Goal: Task Accomplishment & Management: Manage account settings

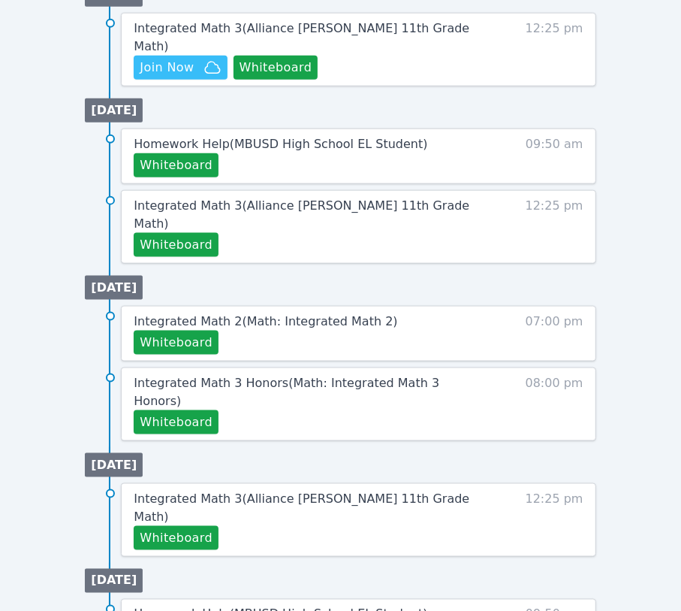
scroll to position [840, 0]
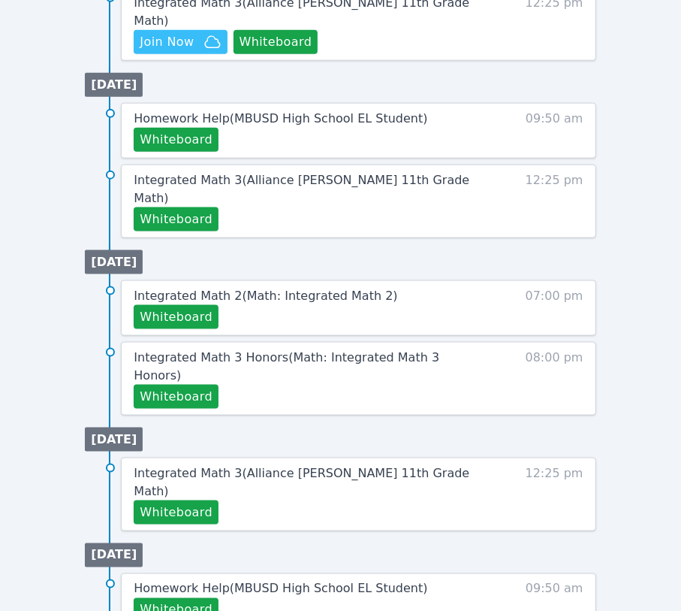
click at [204, 67] on ul "[DATE] Homework Help ( MBUSD High School EL Student ) Whiteboard 09:50 am Integ…" at bounding box center [340, 152] width 511 height 171
click at [156, 33] on span "Join Now" at bounding box center [167, 42] width 54 height 18
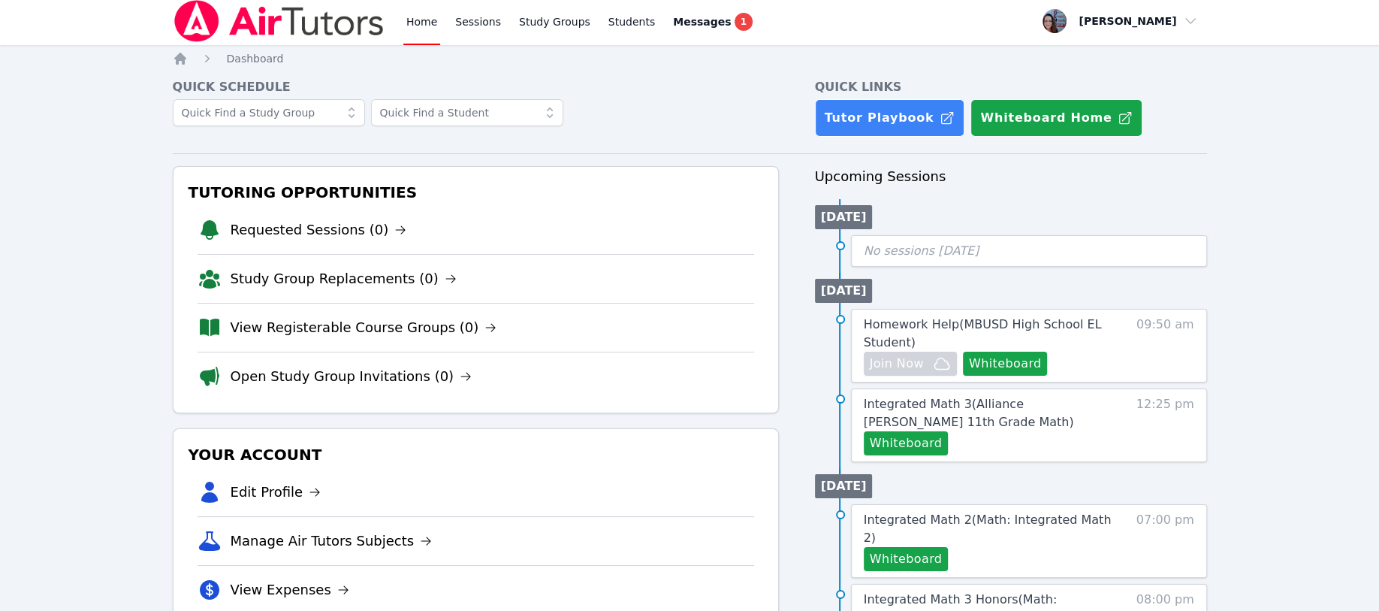
scroll to position [0, 0]
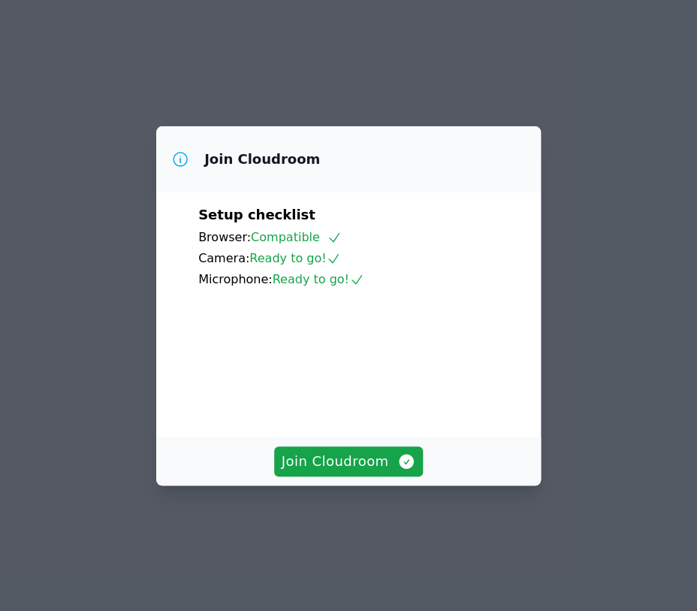
click at [302, 472] on span "Join Cloudroom" at bounding box center [349, 461] width 134 height 21
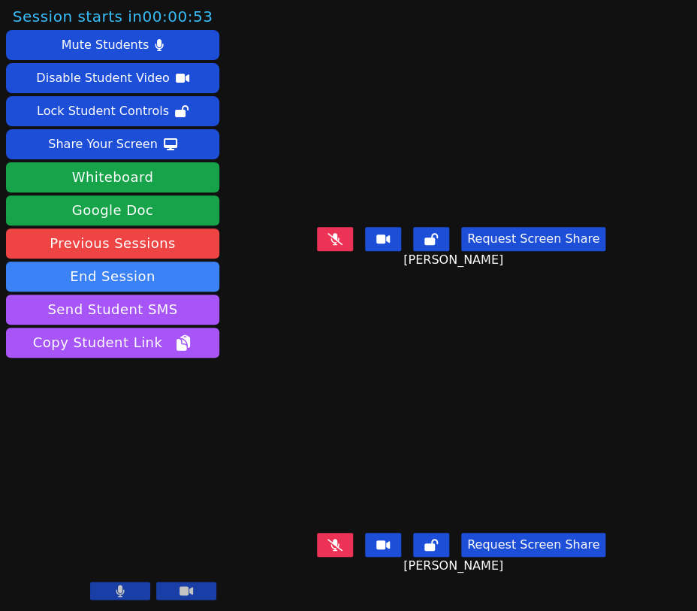
click at [87, 178] on button "Whiteboard" at bounding box center [112, 177] width 213 height 30
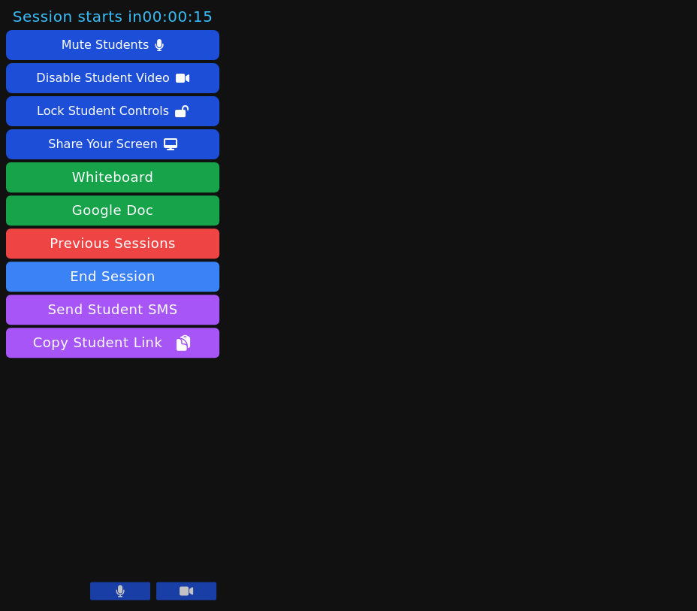
click at [133, 281] on button "End Session" at bounding box center [112, 276] width 213 height 30
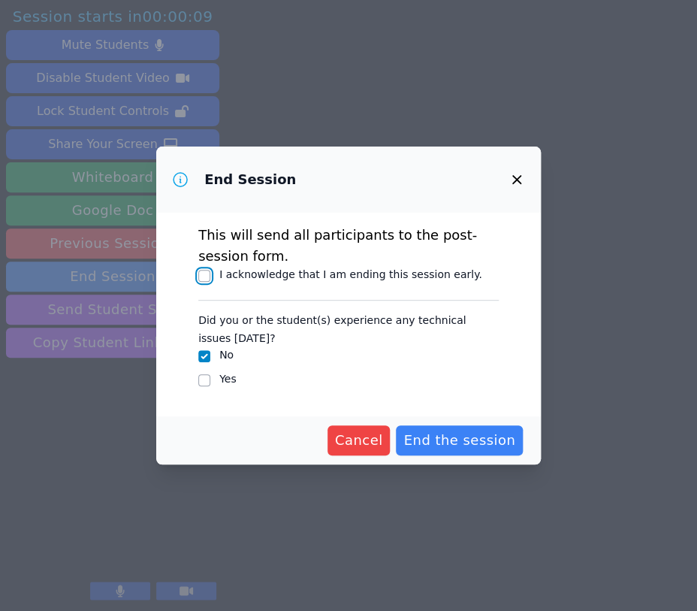
click at [207, 274] on input "I acknowledge that I am ending this session early." at bounding box center [204, 276] width 12 height 12
checkbox input "true"
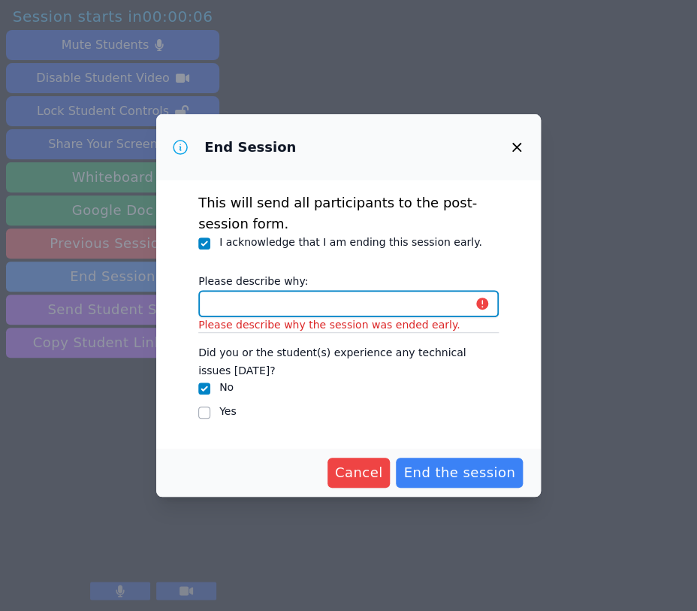
click at [243, 311] on input "Please describe why:" at bounding box center [348, 303] width 300 height 27
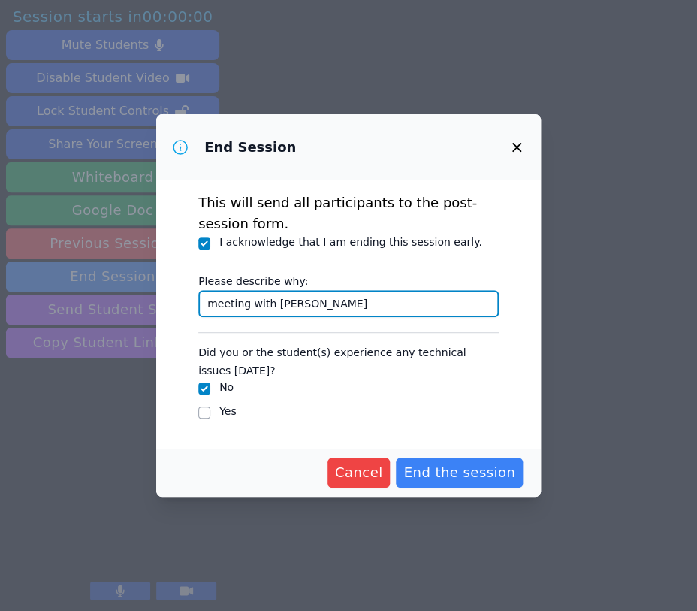
type input "meeting with Joyce"
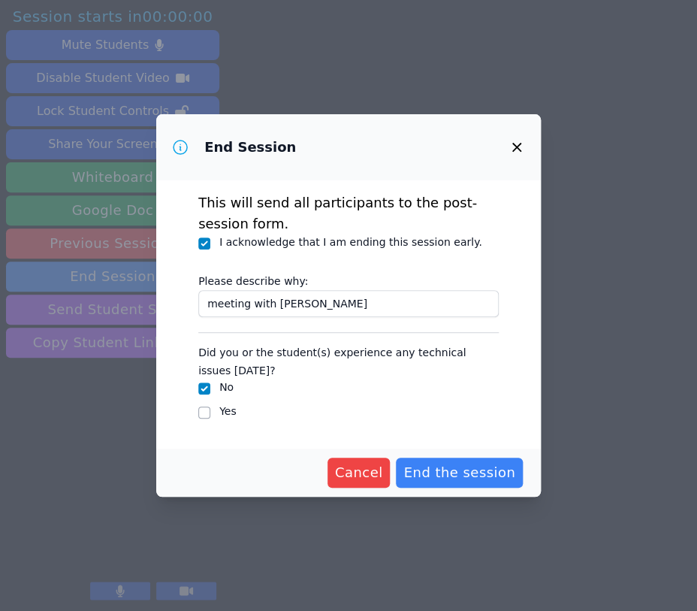
click at [427, 465] on span "End the session" at bounding box center [459, 472] width 112 height 21
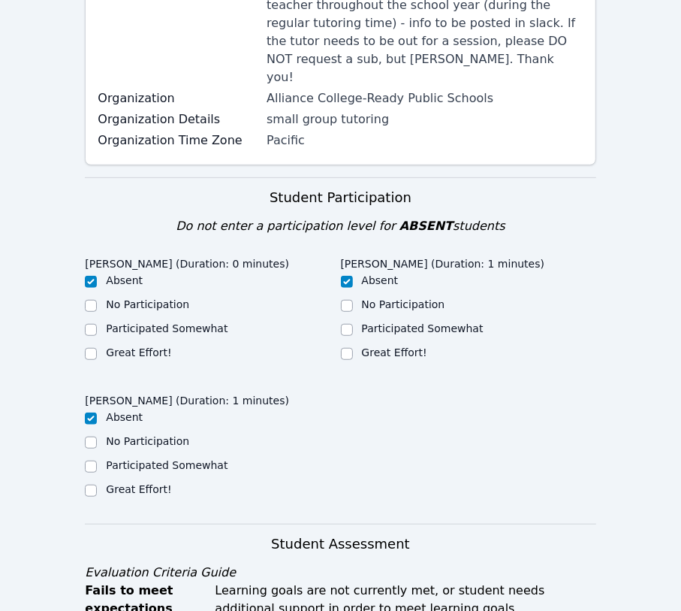
scroll to position [400, 0]
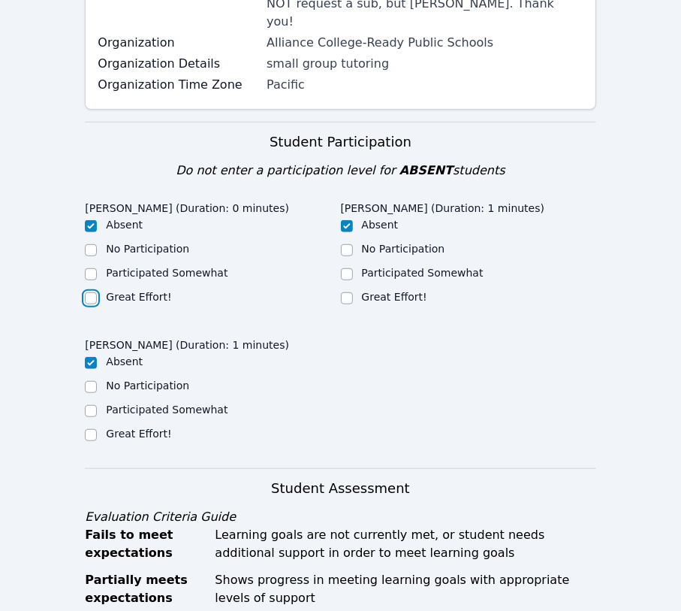
click at [92, 292] on input "Great Effort!" at bounding box center [91, 298] width 12 height 12
checkbox input "true"
checkbox input "false"
click at [86, 429] on input "Great Effort!" at bounding box center [91, 435] width 12 height 12
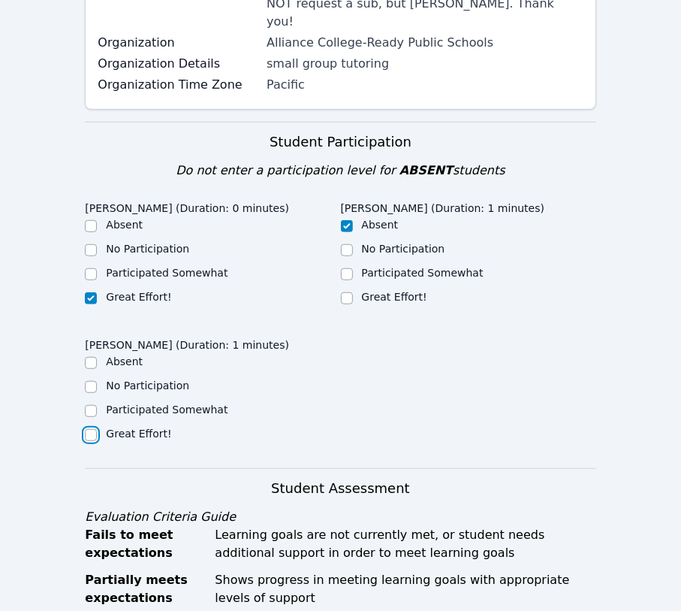
checkbox input "true"
checkbox input "false"
click at [337, 289] on div "Great Effort!" at bounding box center [212, 298] width 255 height 18
click at [347, 292] on input "Great Effort!" at bounding box center [347, 298] width 12 height 12
checkbox input "true"
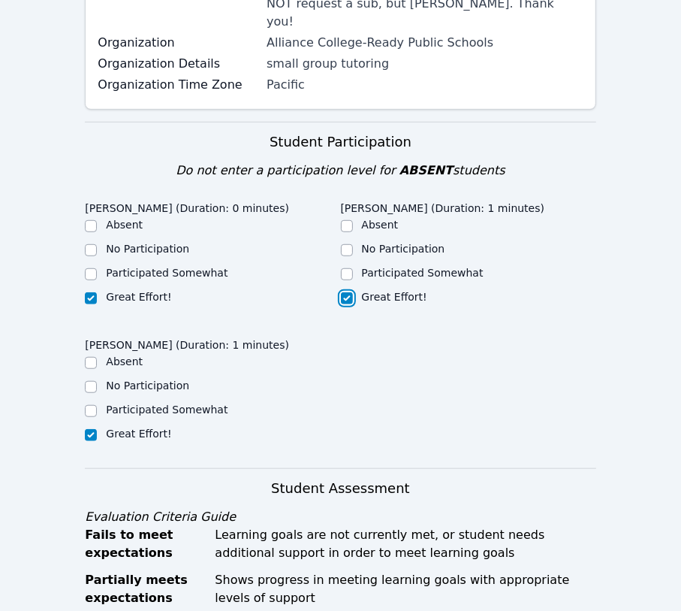
checkbox input "false"
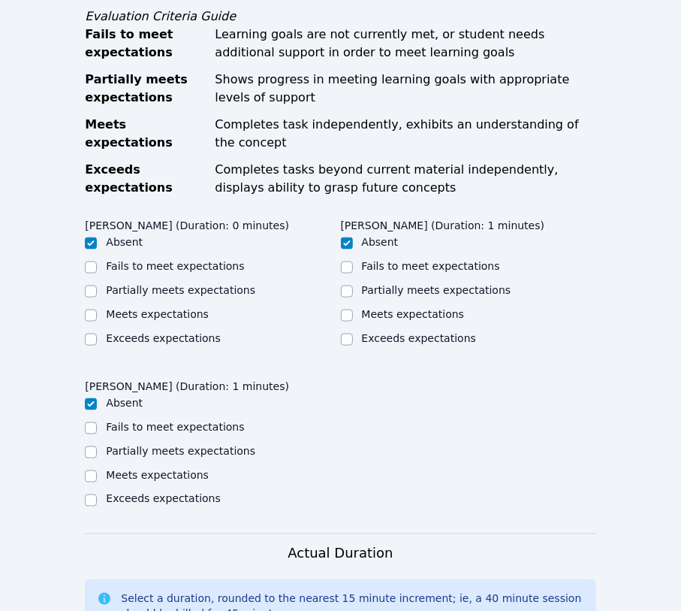
scroll to position [901, 0]
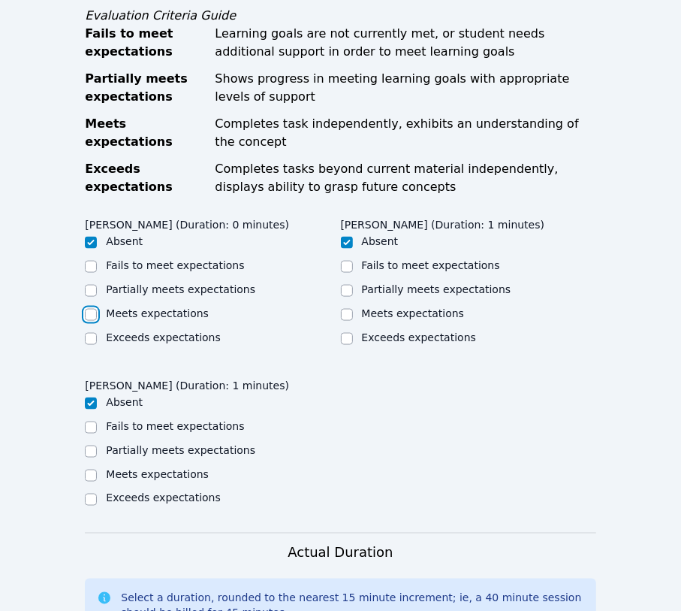
drag, startPoint x: 92, startPoint y: 263, endPoint x: 132, endPoint y: 264, distance: 39.8
click at [99, 306] on div "Meets expectations" at bounding box center [212, 315] width 255 height 18
drag, startPoint x: 343, startPoint y: 265, endPoint x: 204, endPoint y: 282, distance: 140.7
click at [342, 309] on input "Meets expectations" at bounding box center [347, 315] width 12 height 12
checkbox input "true"
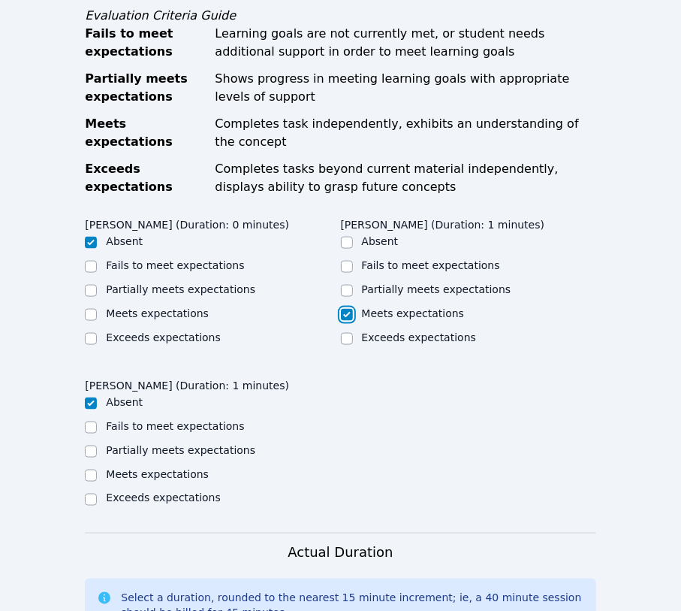
checkbox input "false"
drag, startPoint x: 90, startPoint y: 426, endPoint x: 95, endPoint y: 406, distance: 20.2
click at [95, 412] on ul "Absent Fails to meet expectations Partially meets expectations Meets expectatio…" at bounding box center [212, 451] width 255 height 114
click at [85, 469] on input "Meets expectations" at bounding box center [91, 475] width 12 height 12
checkbox input "true"
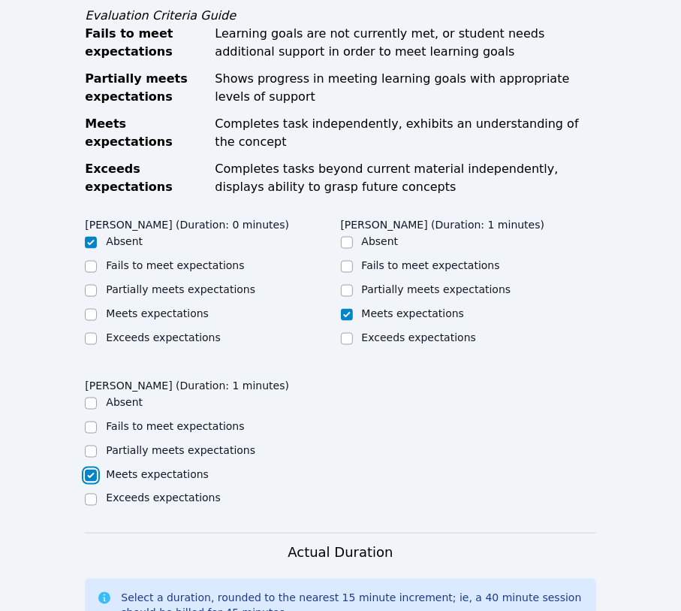
checkbox input "false"
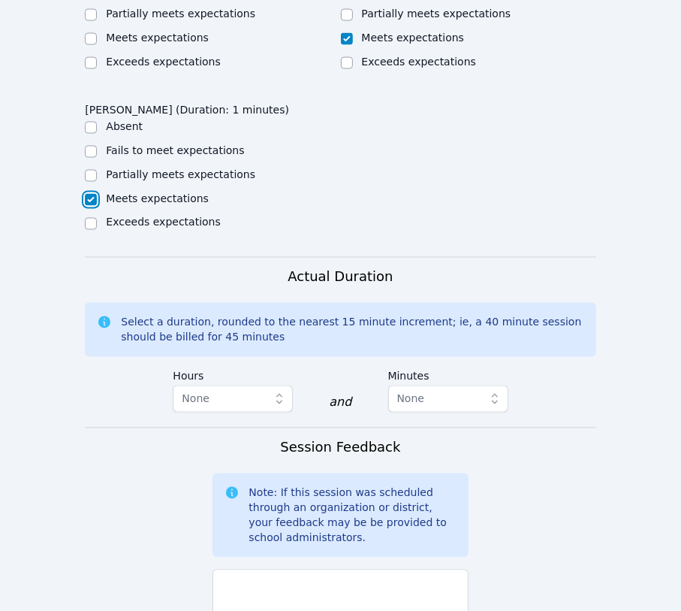
scroll to position [1202, 0]
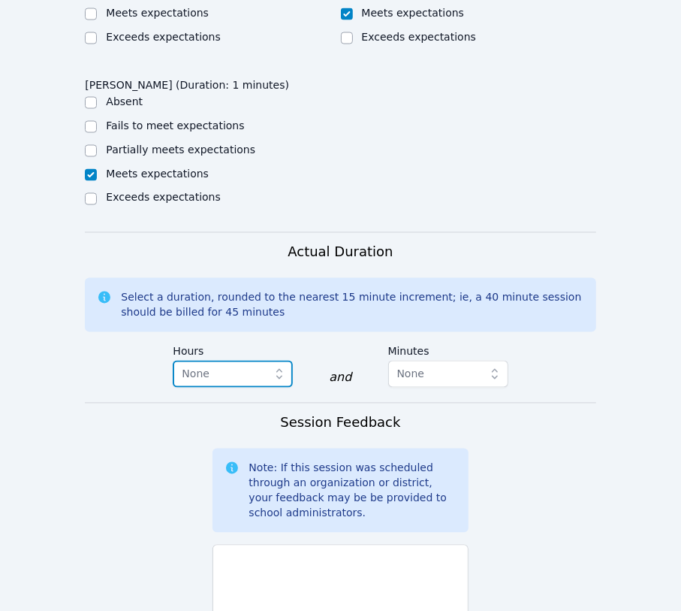
click at [280, 366] on icon "button" at bounding box center [279, 373] width 15 height 15
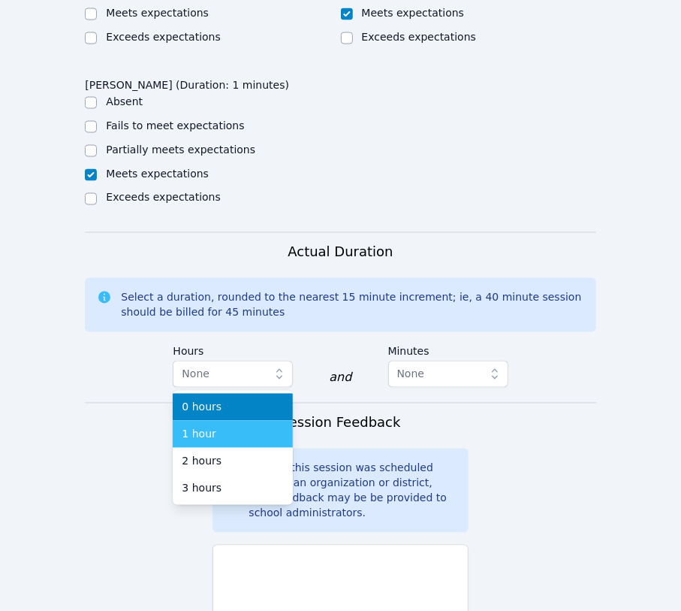
click at [201, 427] on span "1 hour" at bounding box center [199, 434] width 34 height 15
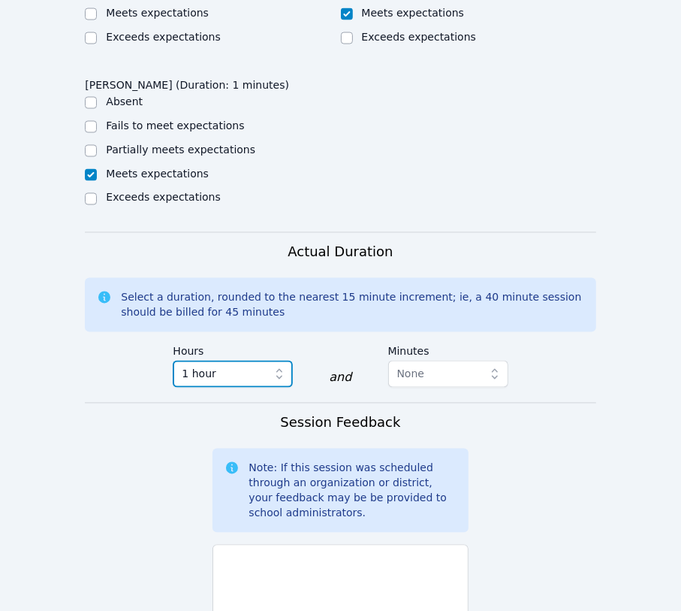
drag, startPoint x: 282, startPoint y: 317, endPoint x: 264, endPoint y: 325, distance: 20.5
click at [282, 366] on icon "button" at bounding box center [279, 373] width 15 height 15
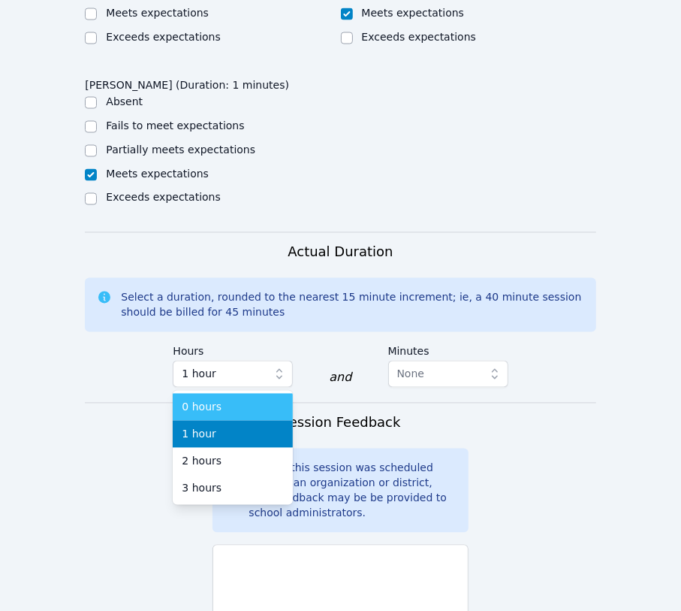
click at [232, 400] on div "0 hours" at bounding box center [233, 407] width 102 height 15
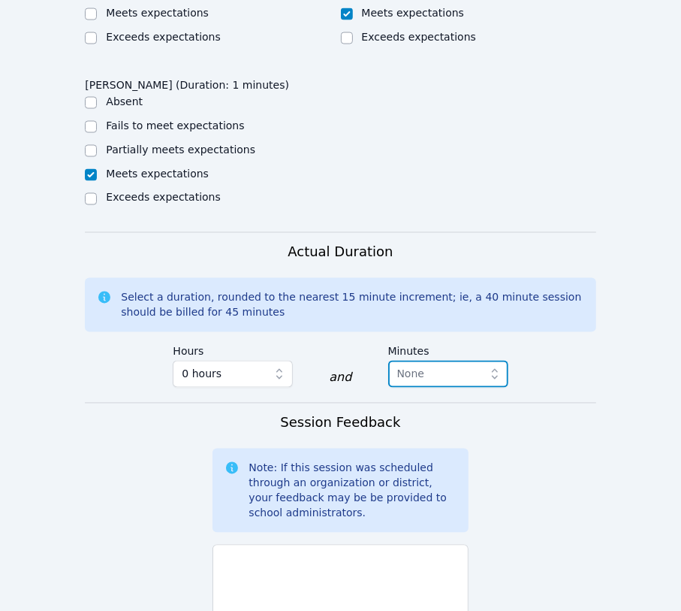
click at [496, 366] on icon "button" at bounding box center [494, 373] width 15 height 15
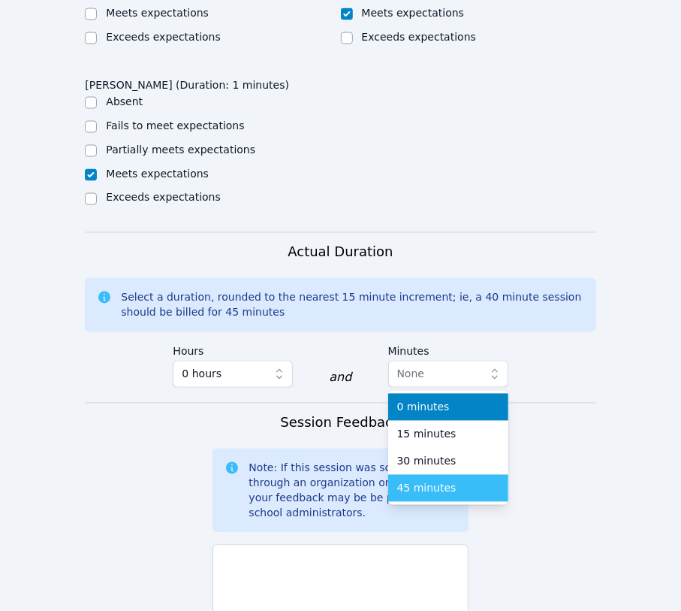
click at [405, 481] on span "45 minutes" at bounding box center [426, 488] width 59 height 15
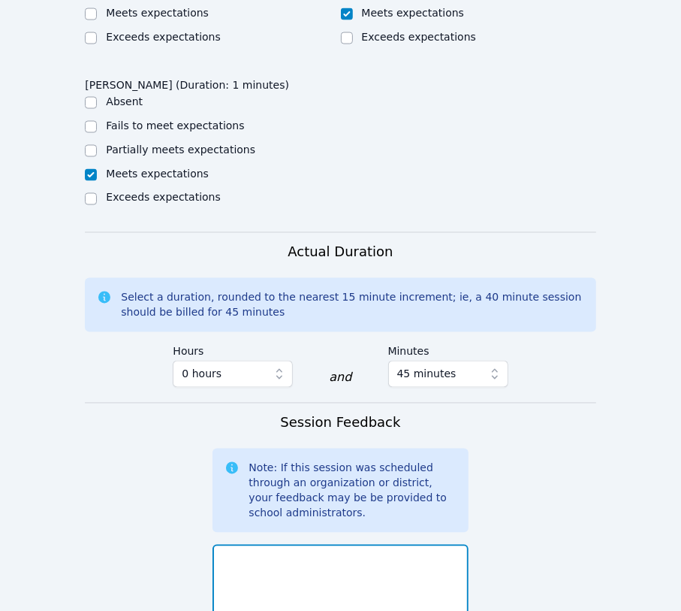
click at [234, 544] on textarea at bounding box center [340, 584] width 255 height 81
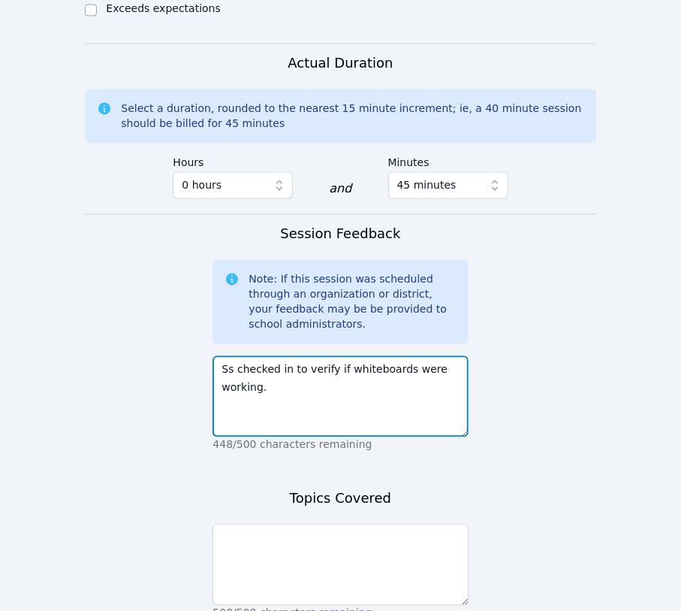
scroll to position [1478, 0]
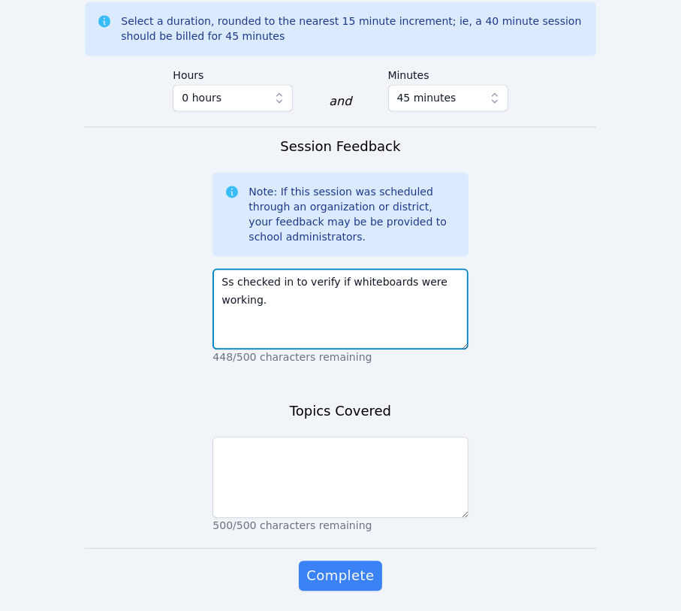
type textarea "Ss checked in to verify if whiteboards were working."
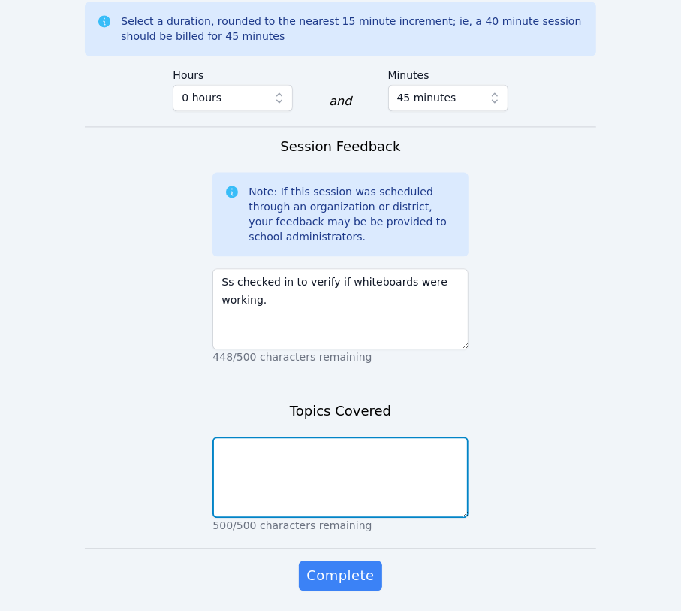
click at [261, 436] on textarea at bounding box center [340, 476] width 255 height 81
type textarea "No math tutoring today."
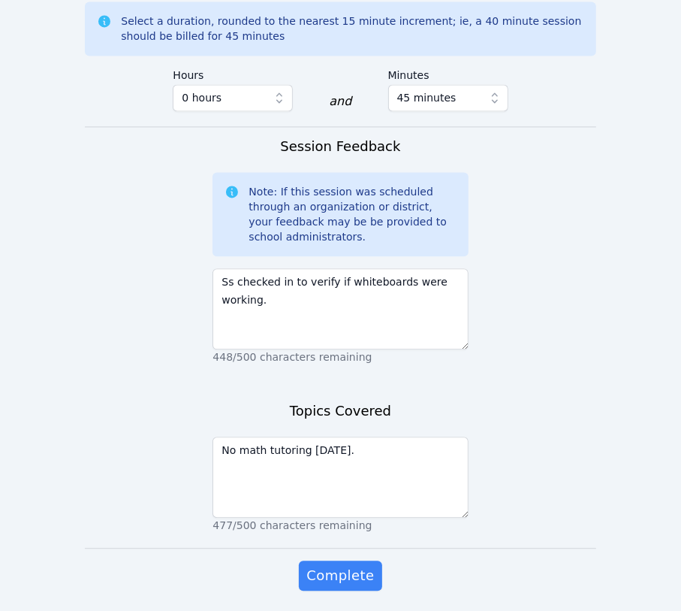
click at [338, 565] on span "Complete" at bounding box center [340, 575] width 68 height 21
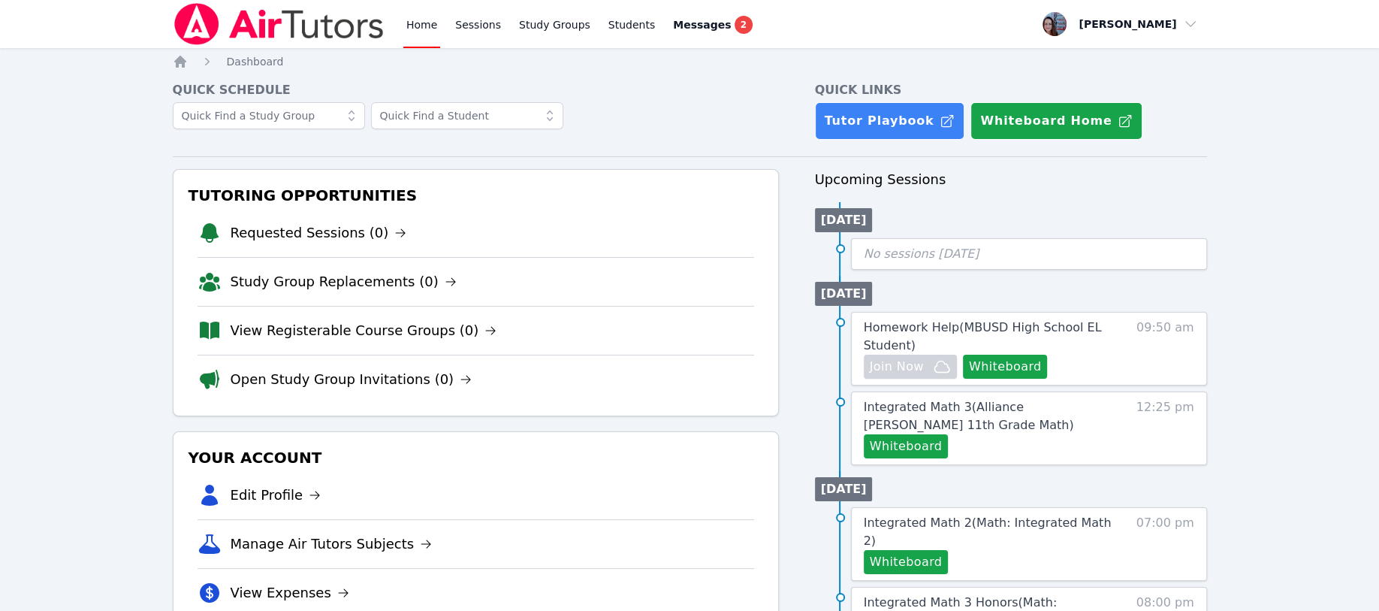
click at [734, 32] on span "2" at bounding box center [743, 25] width 18 height 18
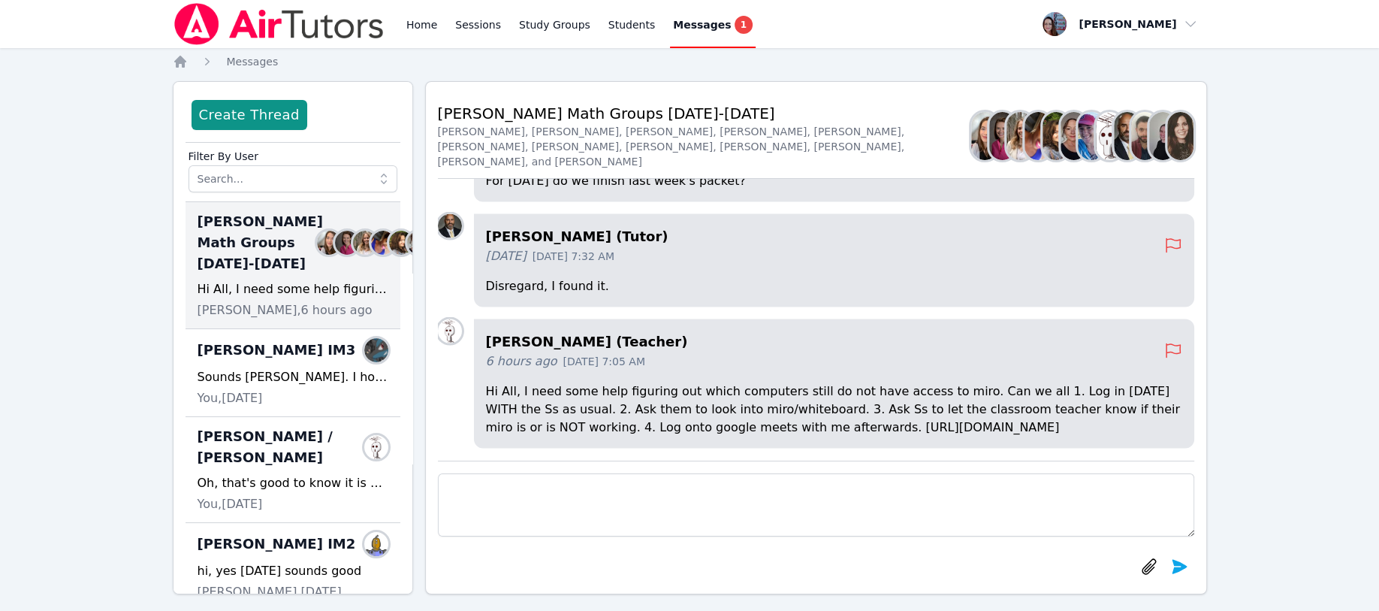
click at [424, 23] on link "Home" at bounding box center [421, 24] width 37 height 48
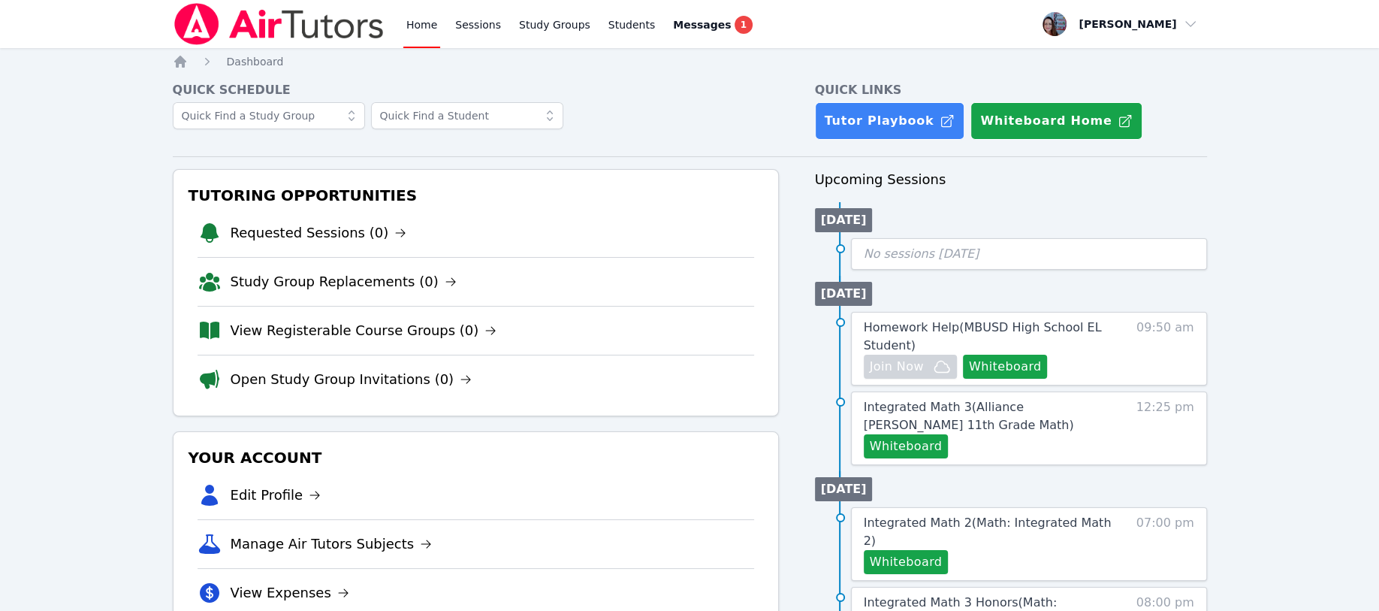
click at [470, 23] on link "Sessions" at bounding box center [478, 24] width 52 height 48
